Goal: Obtain resource: Download file/media

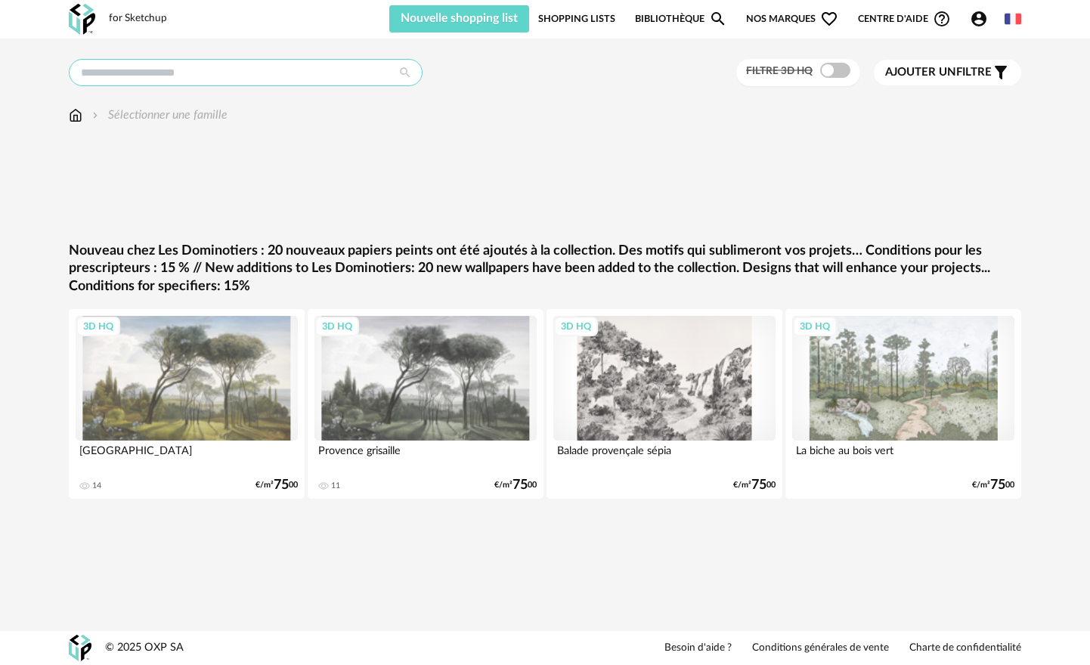
click at [282, 79] on input "text" at bounding box center [246, 72] width 354 height 27
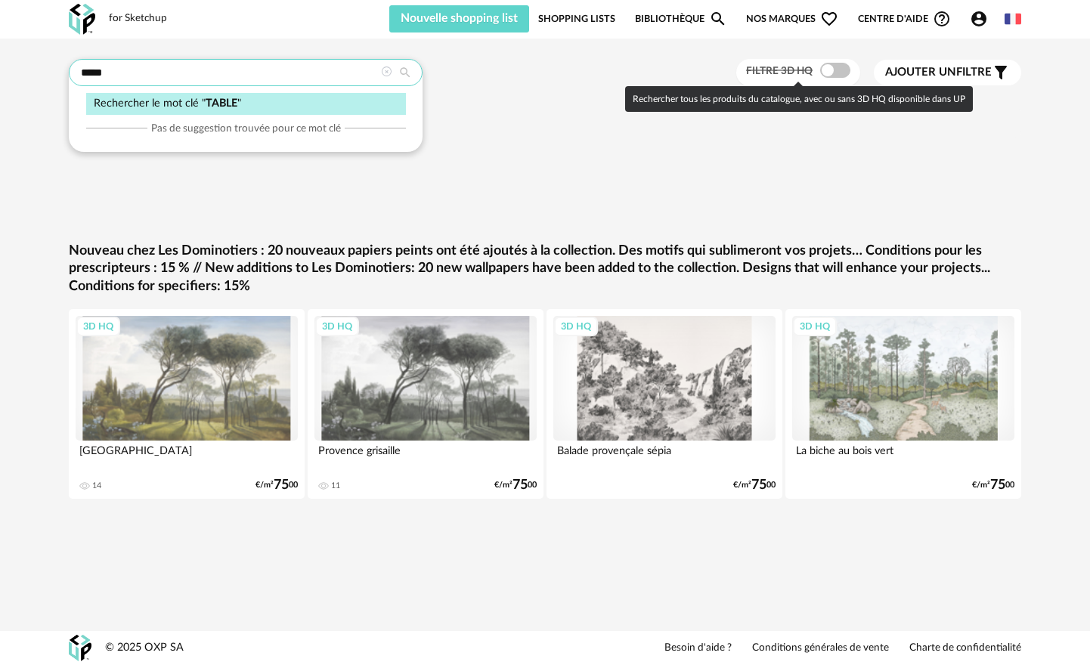
type input "*****"
click at [829, 71] on span at bounding box center [835, 70] width 30 height 15
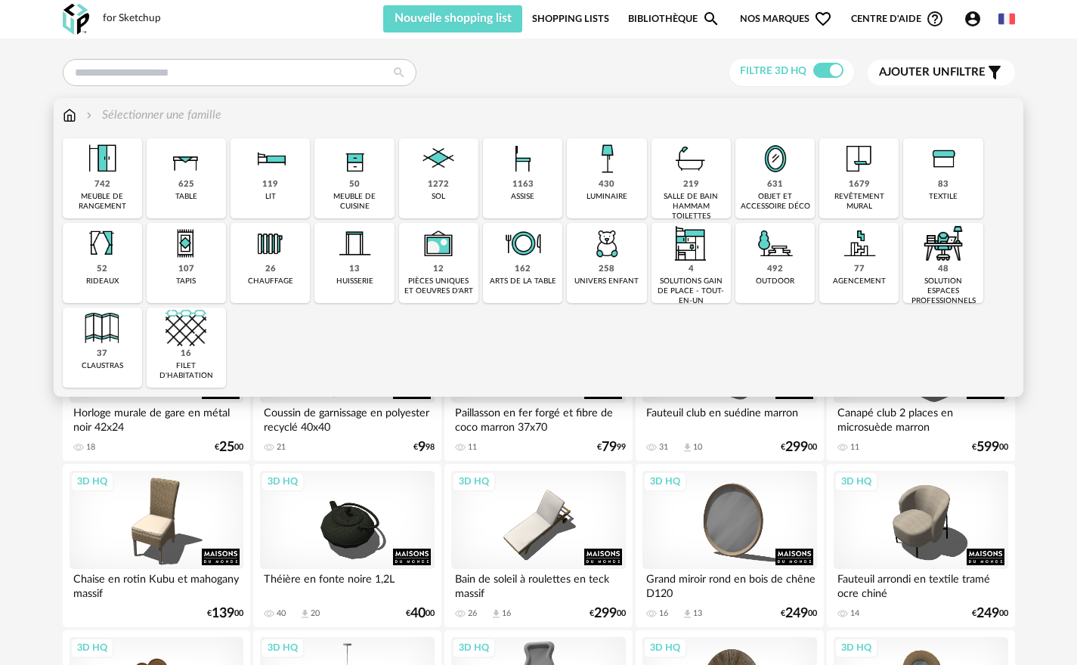
click at [150, 169] on div "625 table" at bounding box center [186, 178] width 79 height 80
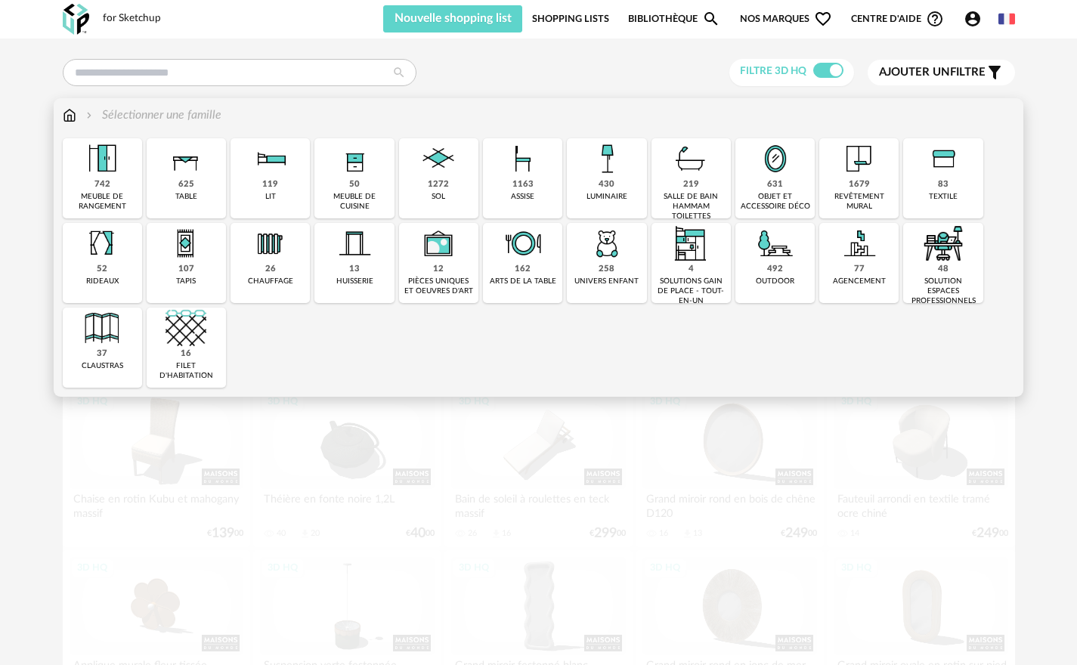
click at [183, 178] on div "Close icon 742 meuble de rangement 625 table 119 lit 50 meuble de cuisine 1272 …" at bounding box center [539, 262] width 953 height 249
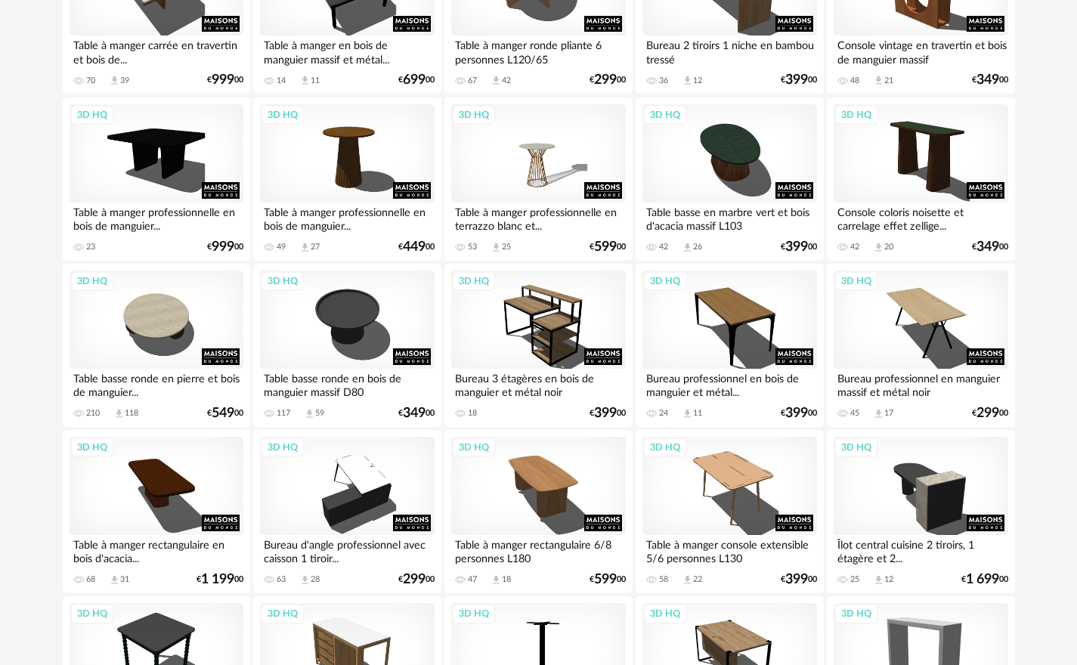
scroll to position [1361, 0]
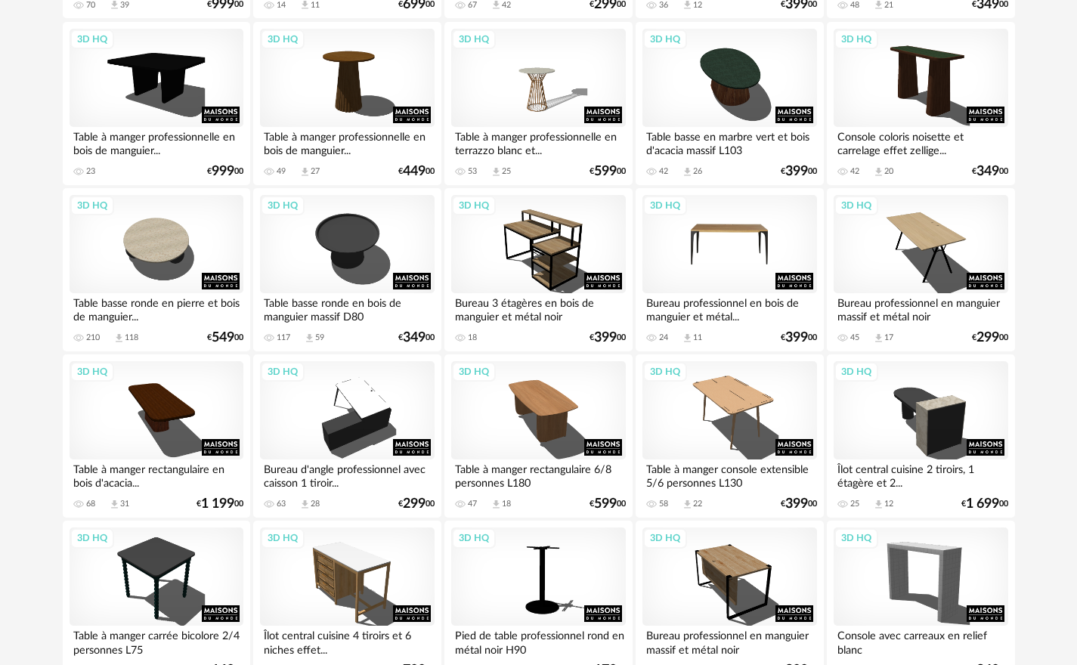
click at [737, 252] on div "3D HQ" at bounding box center [730, 244] width 174 height 98
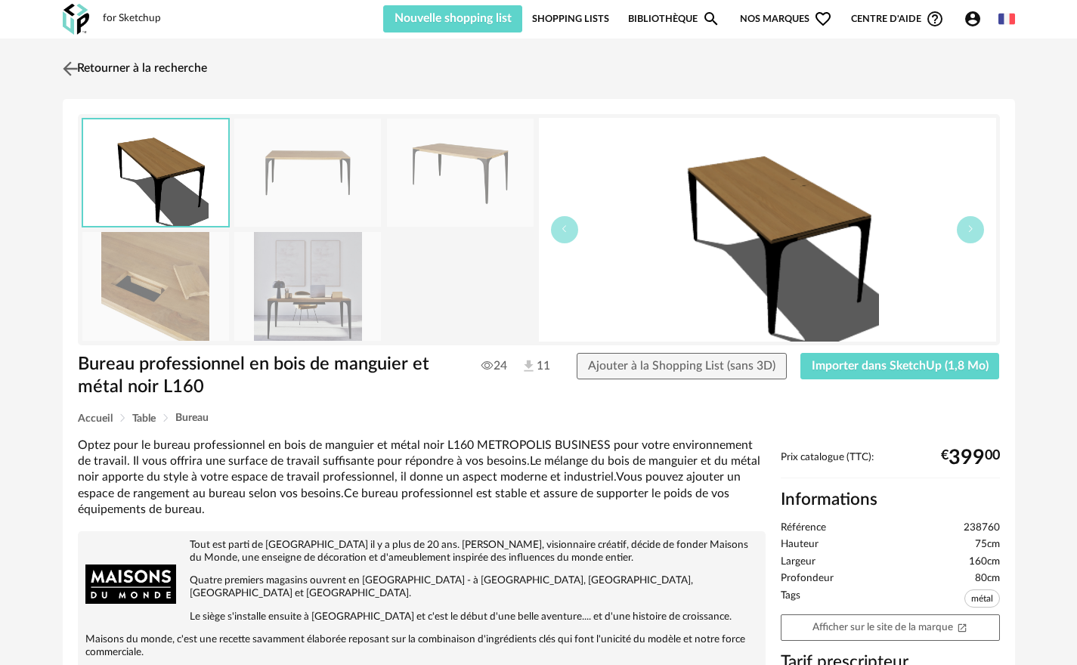
click at [72, 65] on img at bounding box center [70, 68] width 22 height 22
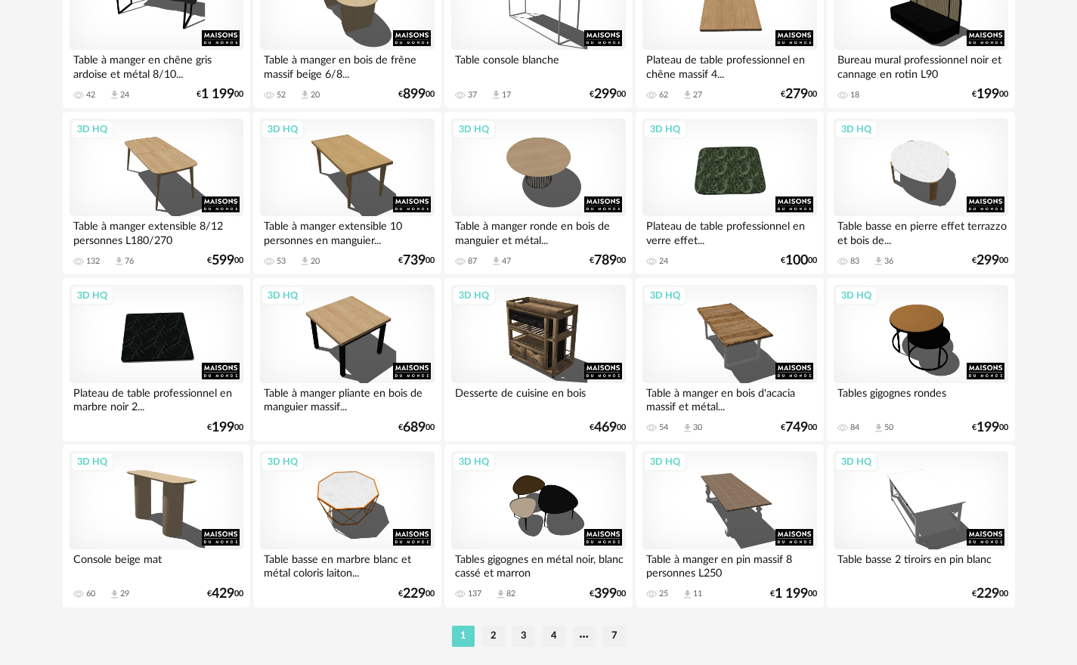
scroll to position [2948, 0]
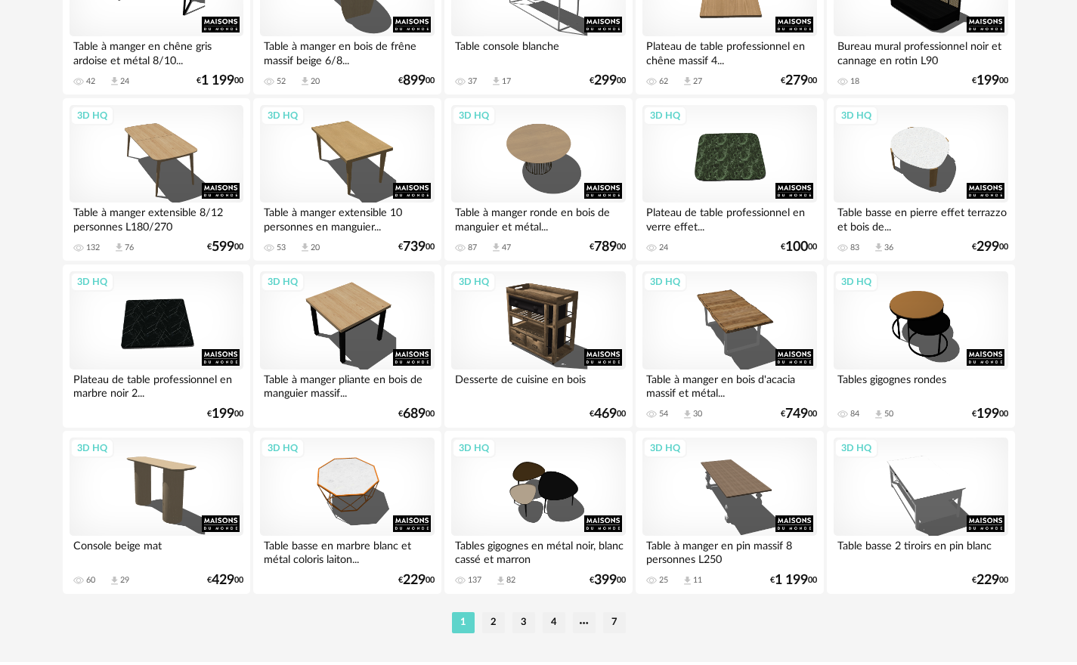
click at [164, 207] on div "Table à manger extensible 8/12 personnes L180/270" at bounding box center [157, 218] width 174 height 30
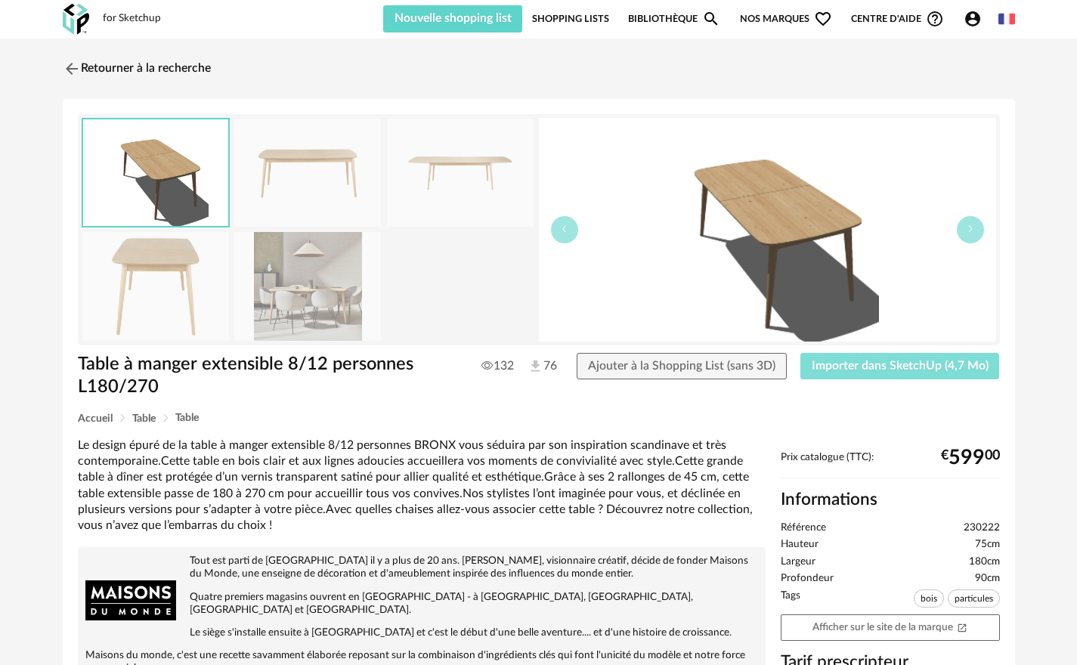
click at [913, 372] on button "Importer dans SketchUp (4,7 Mo)" at bounding box center [901, 366] width 200 height 27
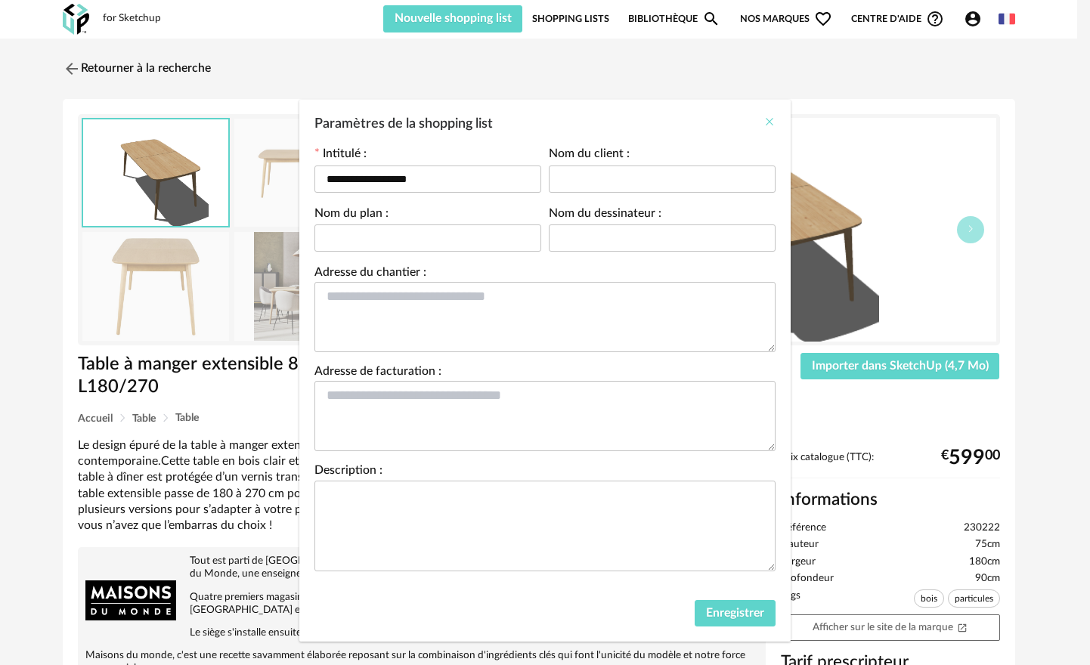
click at [764, 124] on icon "Close" at bounding box center [770, 122] width 12 height 12
click at [587, 178] on input "Paramètres de la shopping list" at bounding box center [662, 179] width 227 height 27
click at [745, 605] on button "Enregistrer" at bounding box center [735, 613] width 81 height 27
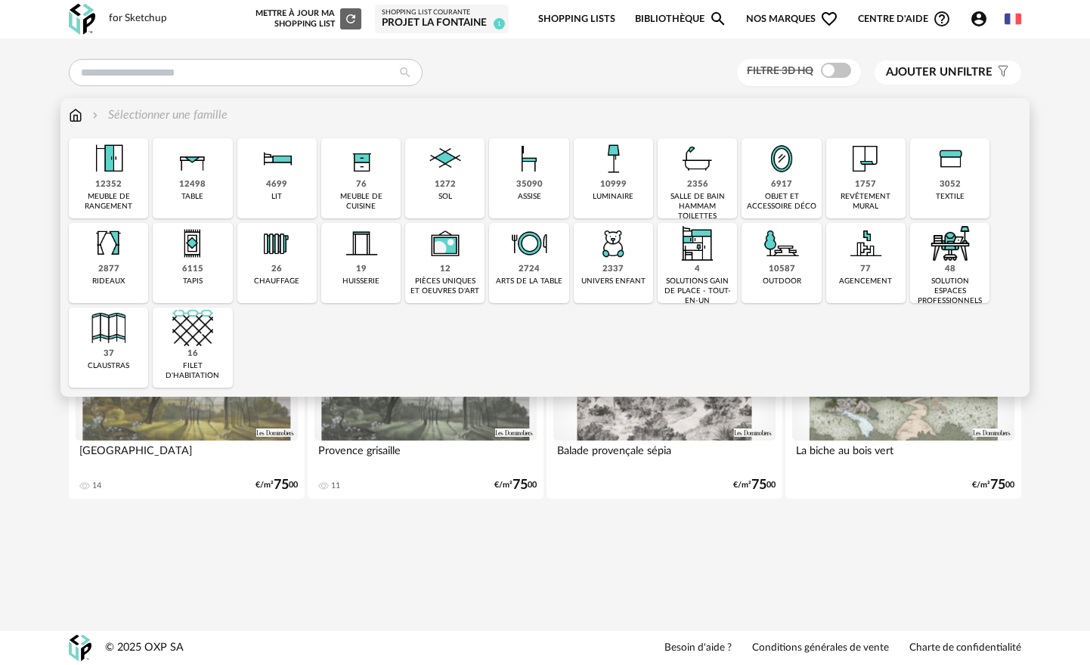
click at [528, 178] on img at bounding box center [529, 158] width 41 height 41
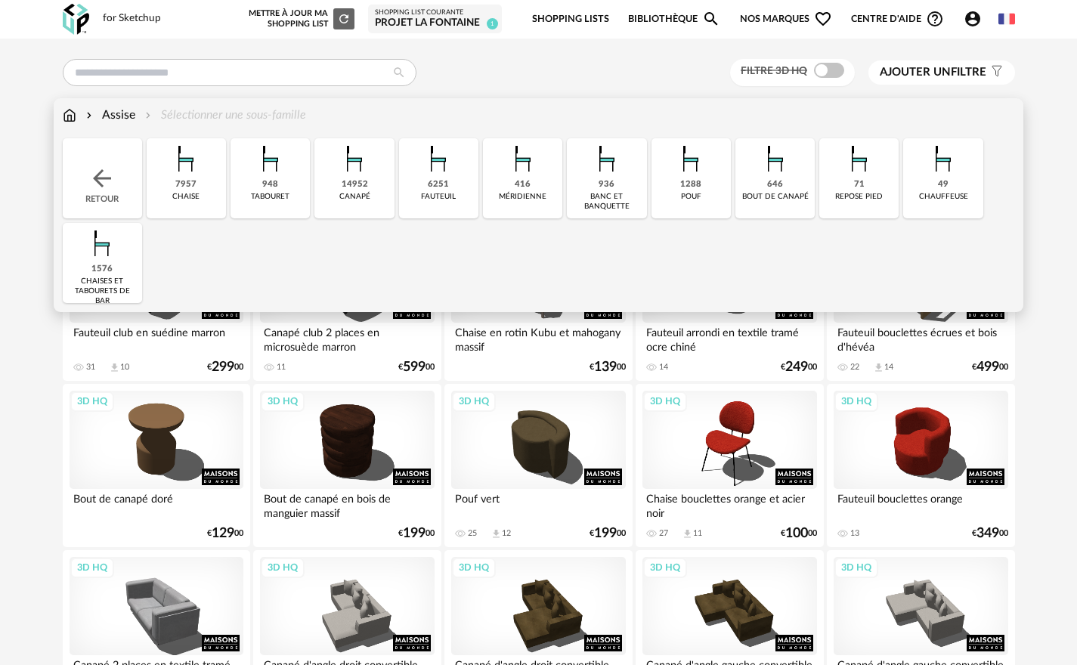
click at [188, 177] on img at bounding box center [186, 158] width 41 height 41
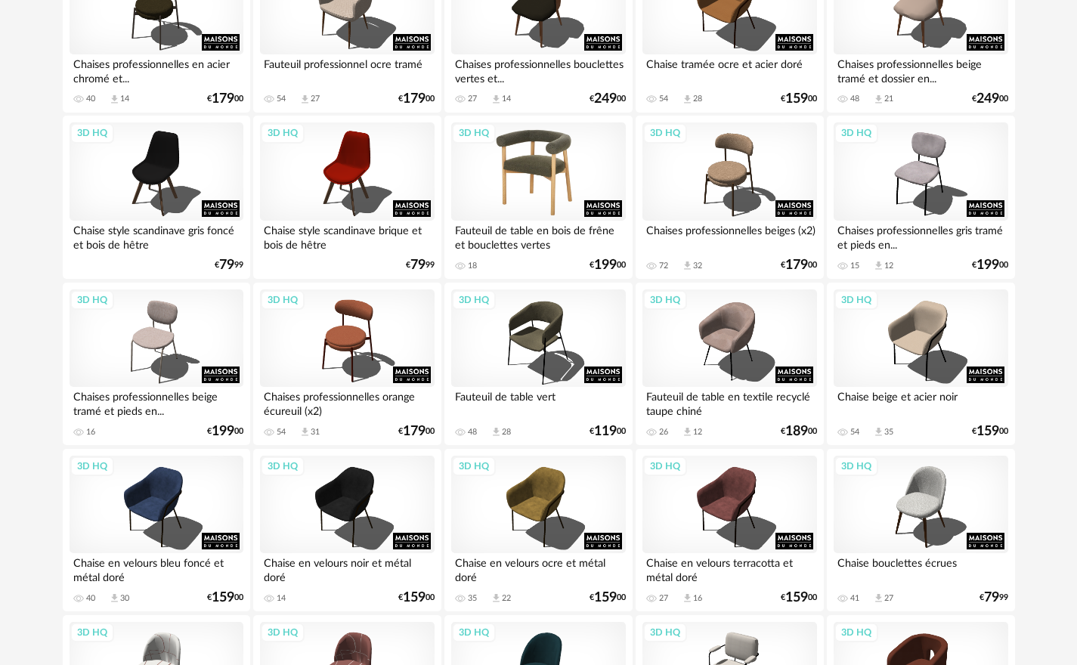
scroll to position [454, 0]
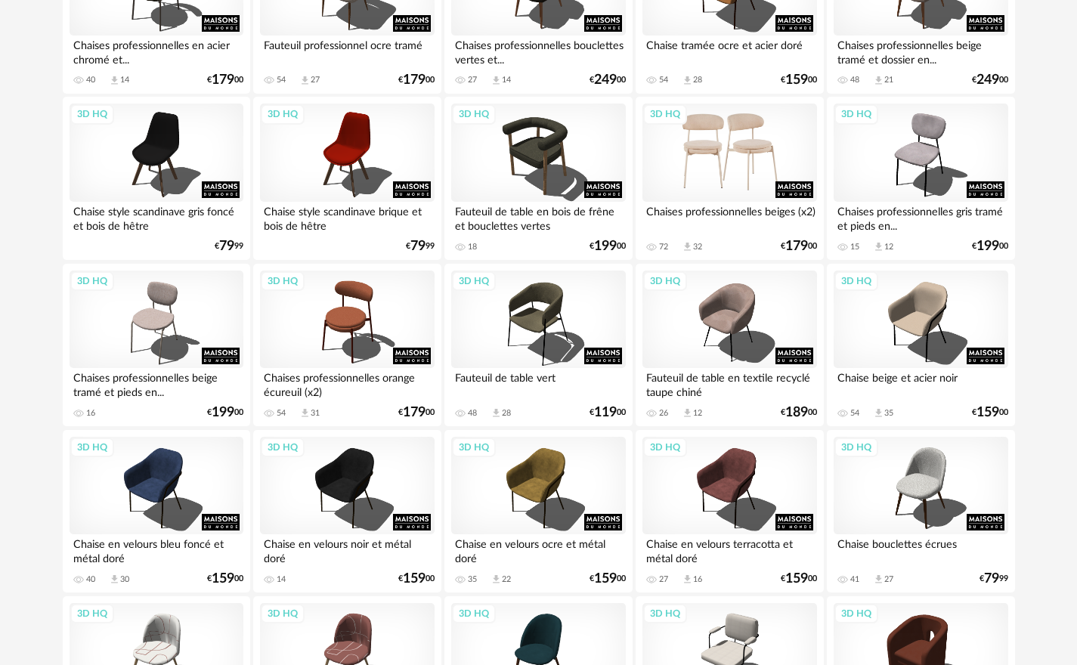
click at [730, 152] on div "3D HQ" at bounding box center [730, 153] width 174 height 98
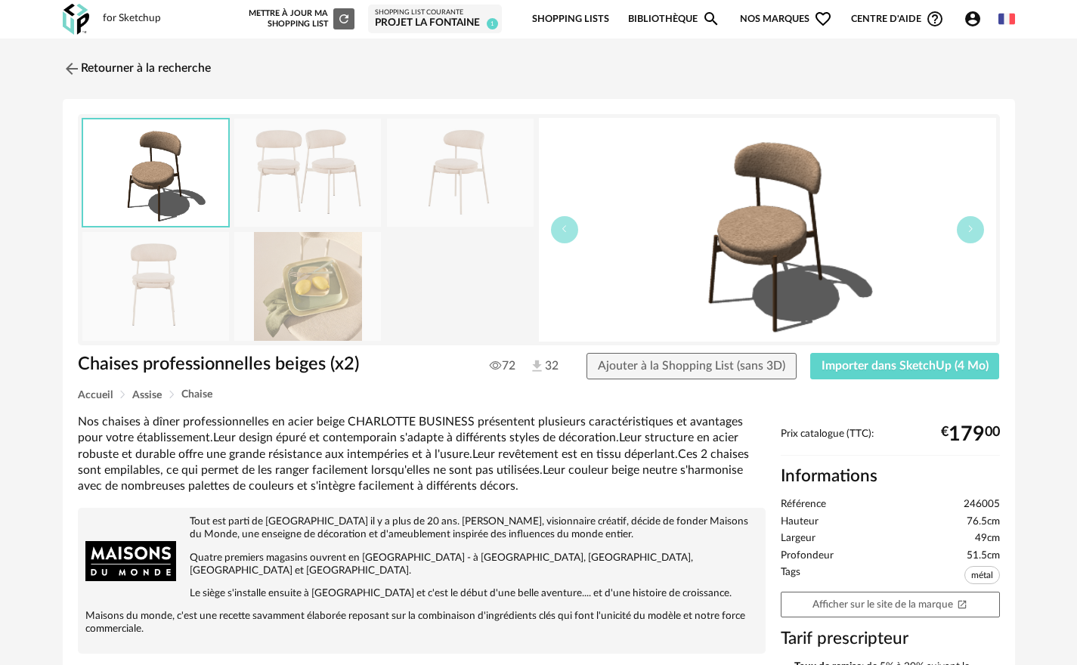
click at [290, 171] on img at bounding box center [307, 173] width 147 height 108
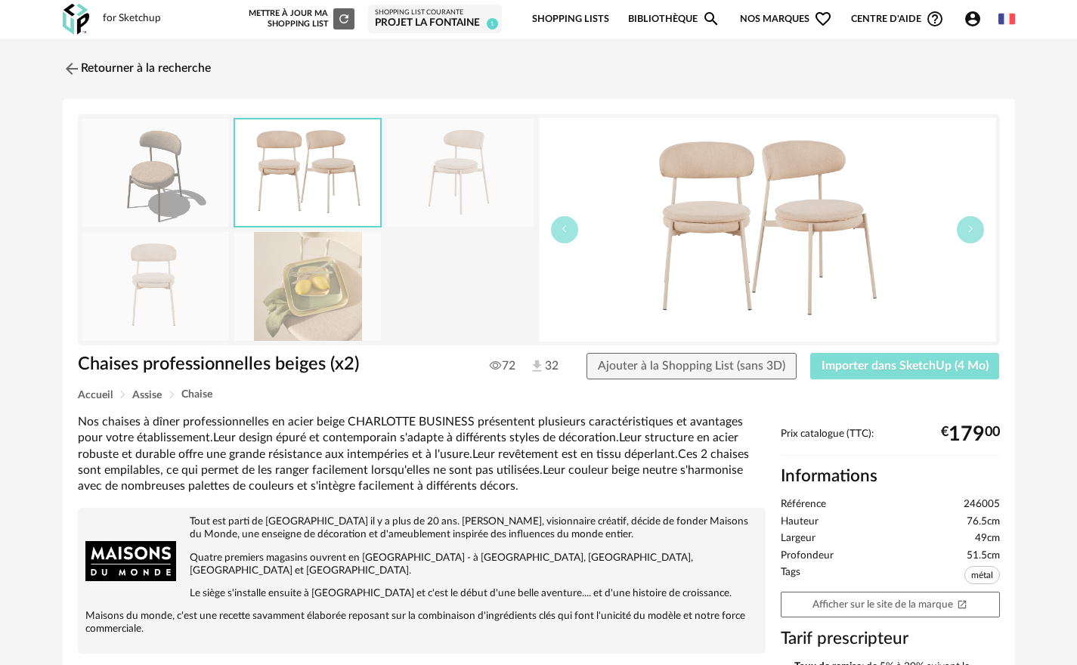
click at [922, 370] on span "Importer dans SketchUp (4 Mo)" at bounding box center [905, 366] width 167 height 12
